Goal: Task Accomplishment & Management: Manage account settings

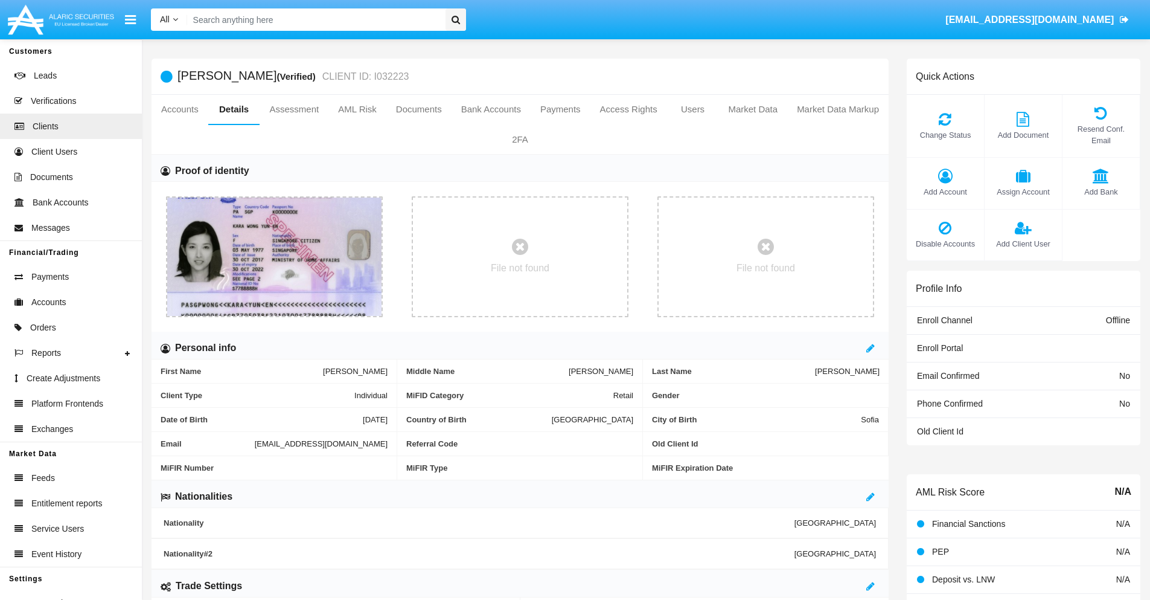
click at [945, 191] on span "Add Account" at bounding box center [945, 191] width 65 height 11
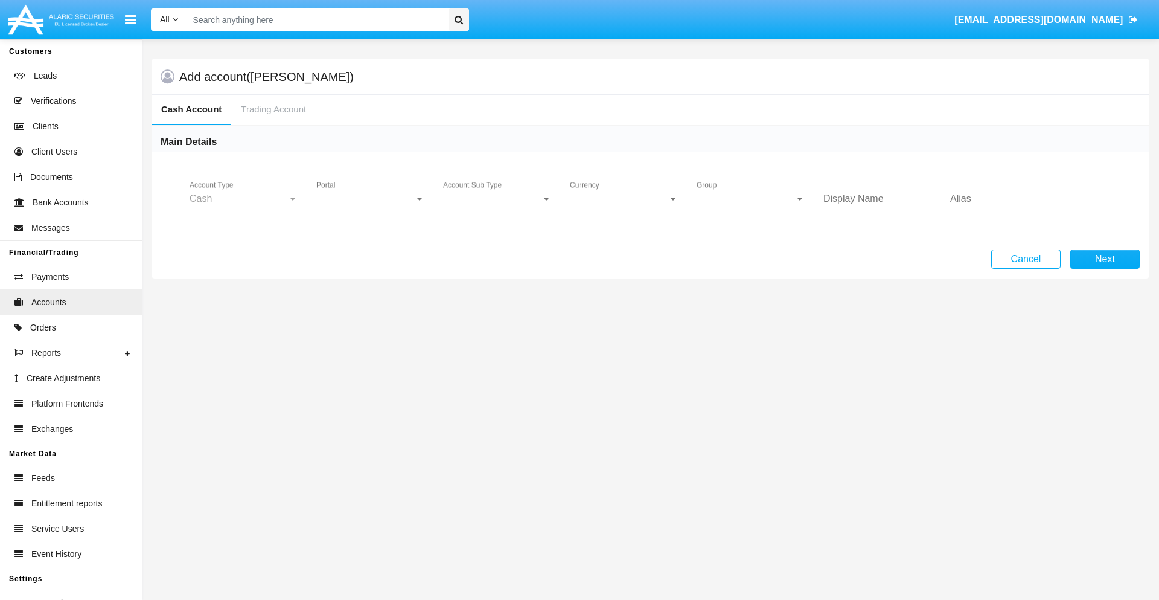
click at [371, 199] on span "Portal" at bounding box center [365, 198] width 98 height 11
click at [372, 324] on span "Alaric Fund Portal" at bounding box center [372, 323] width 112 height 29
click at [498, 199] on span "Account Sub Type" at bounding box center [492, 198] width 98 height 11
click at [498, 208] on span "Fund Cash" at bounding box center [497, 207] width 109 height 29
click at [751, 199] on span "Group" at bounding box center [746, 198] width 98 height 11
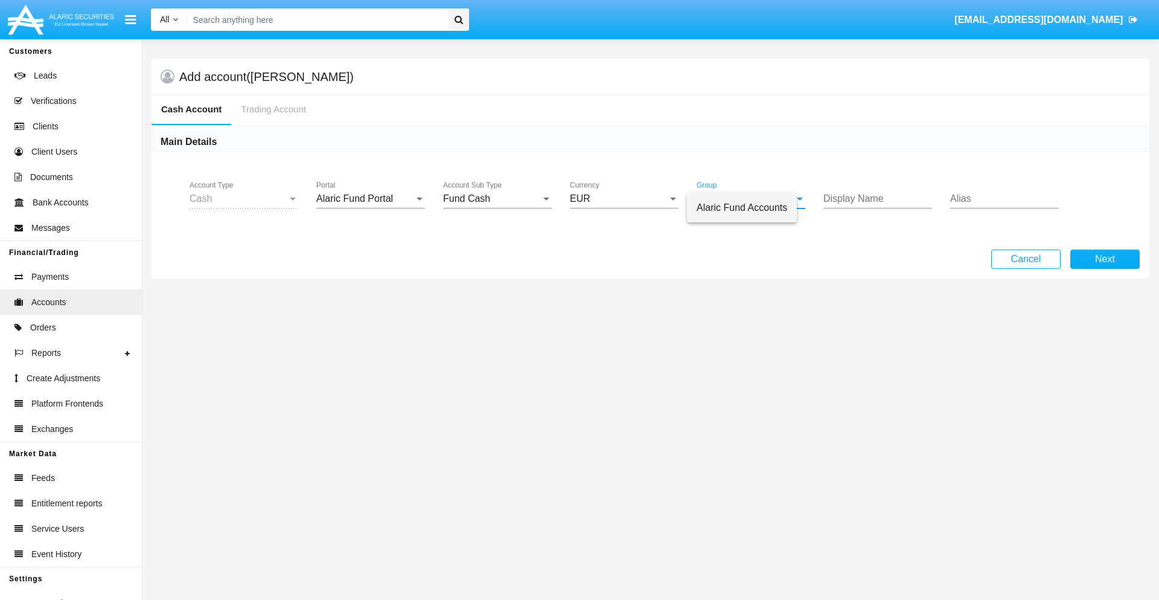
click at [752, 208] on span "Alaric Fund Accounts" at bounding box center [742, 207] width 91 height 29
type input "black"
type input "turquoise"
click at [1105, 259] on button "Next" at bounding box center [1104, 258] width 69 height 19
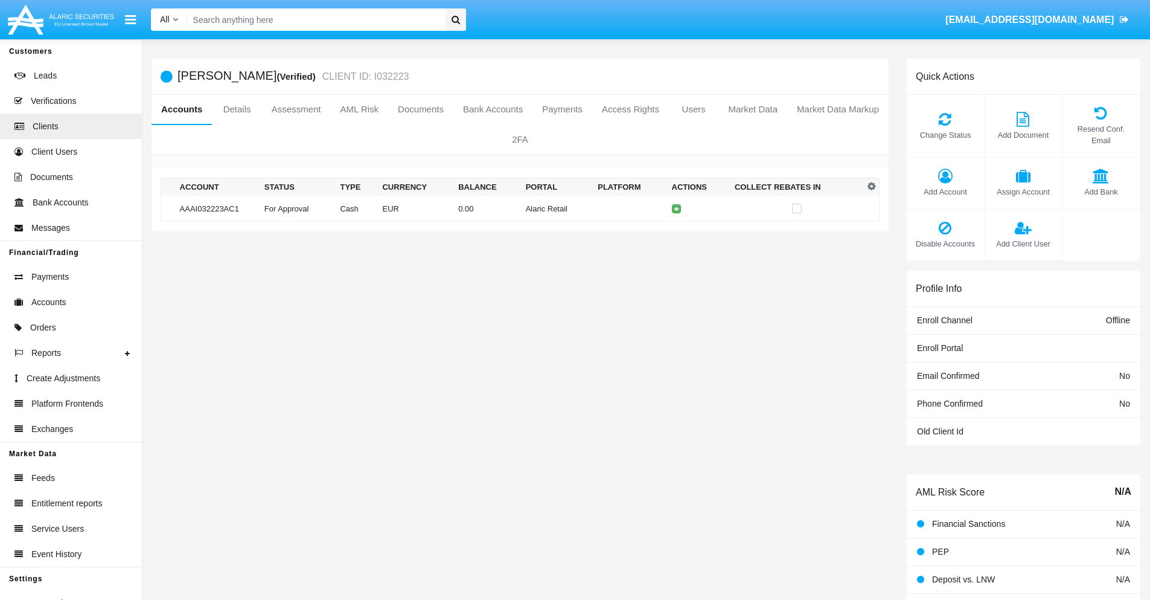
click at [521, 208] on td "Alaric Retail" at bounding box center [557, 209] width 72 height 26
click at [945, 135] on span "Change Status" at bounding box center [945, 134] width 65 height 11
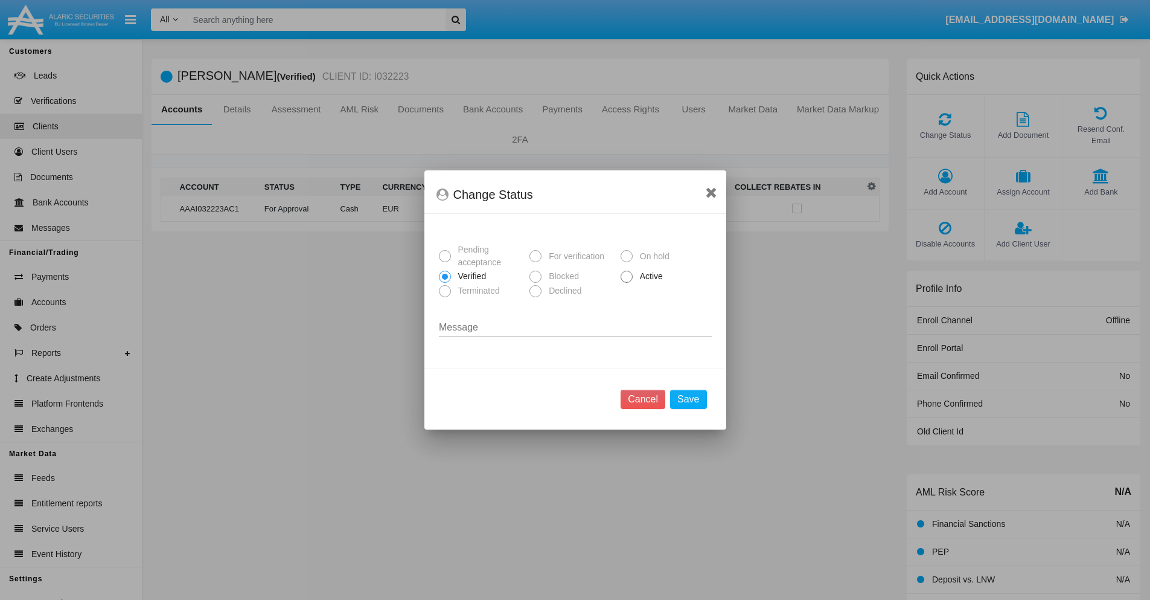
click at [649, 276] on span "Active" at bounding box center [649, 276] width 33 height 13
click at [627, 283] on input "Active" at bounding box center [626, 283] width 1 height 1
radio input "true"
click at [688, 399] on button "Save" at bounding box center [688, 398] width 36 height 19
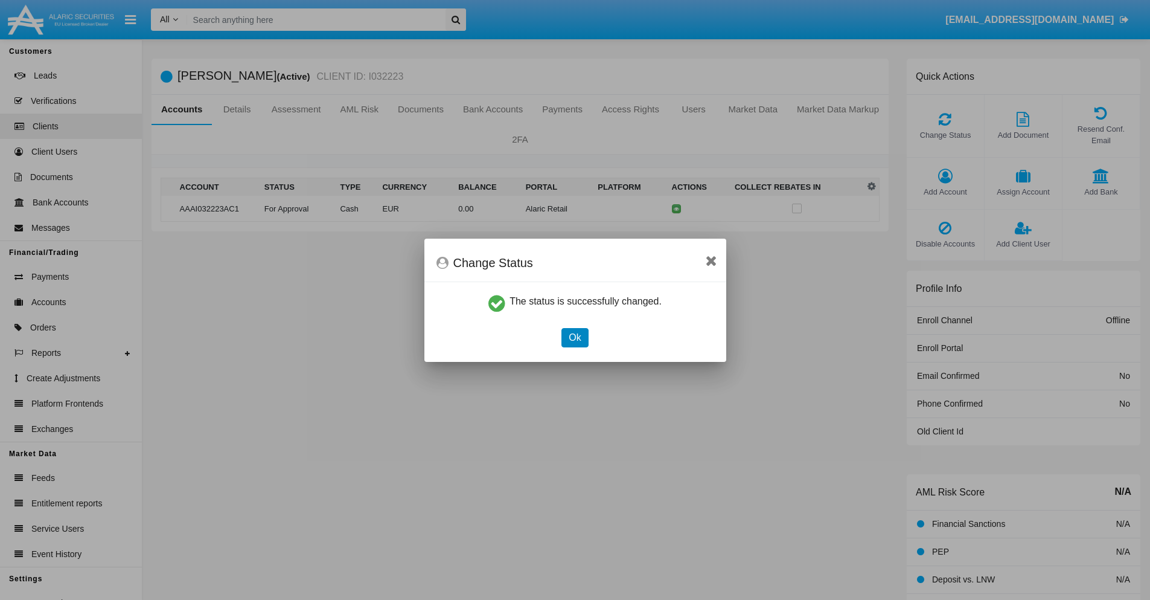
click at [575, 337] on button "Ok" at bounding box center [575, 337] width 27 height 19
